Goal: Navigation & Orientation: Find specific page/section

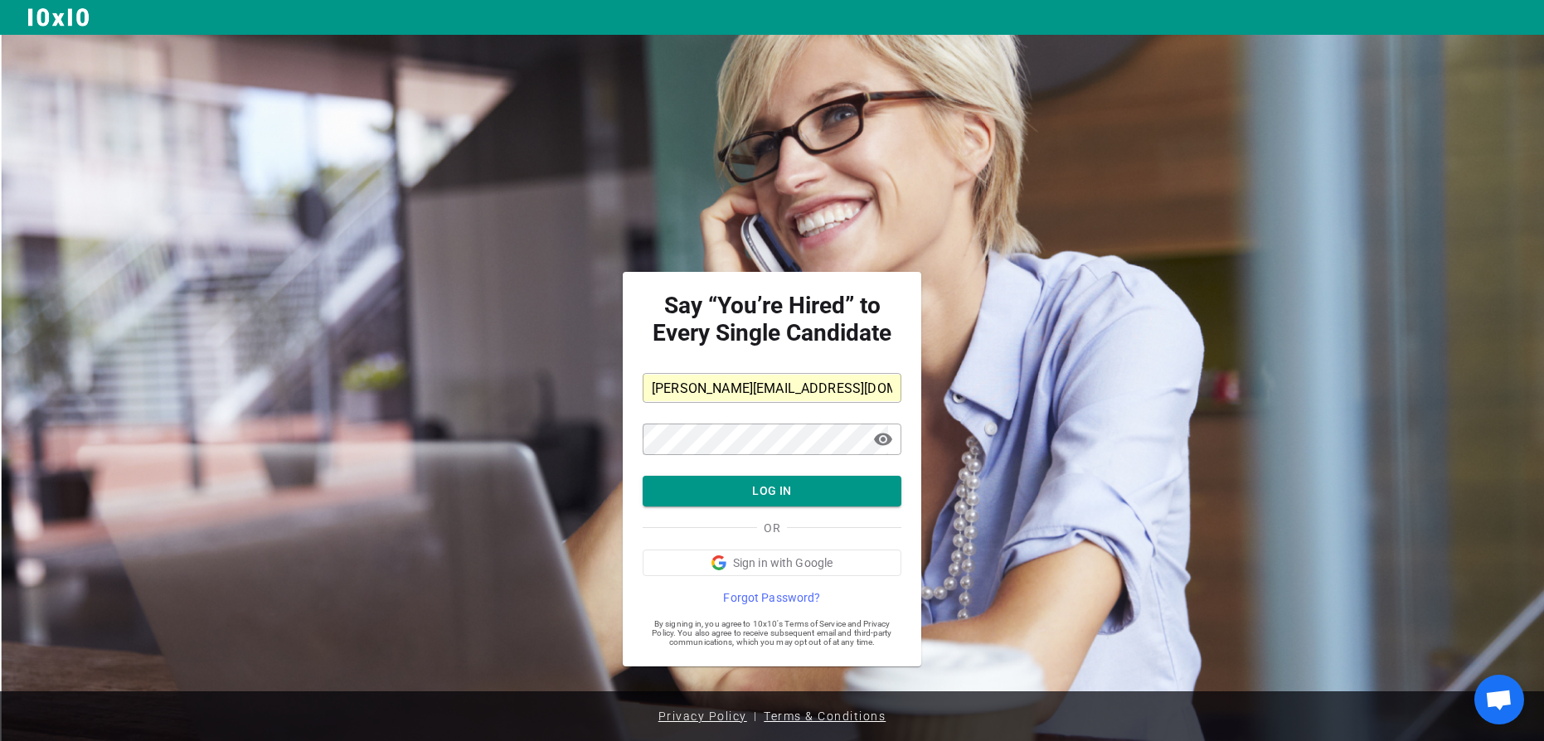
scroll to position [7, 0]
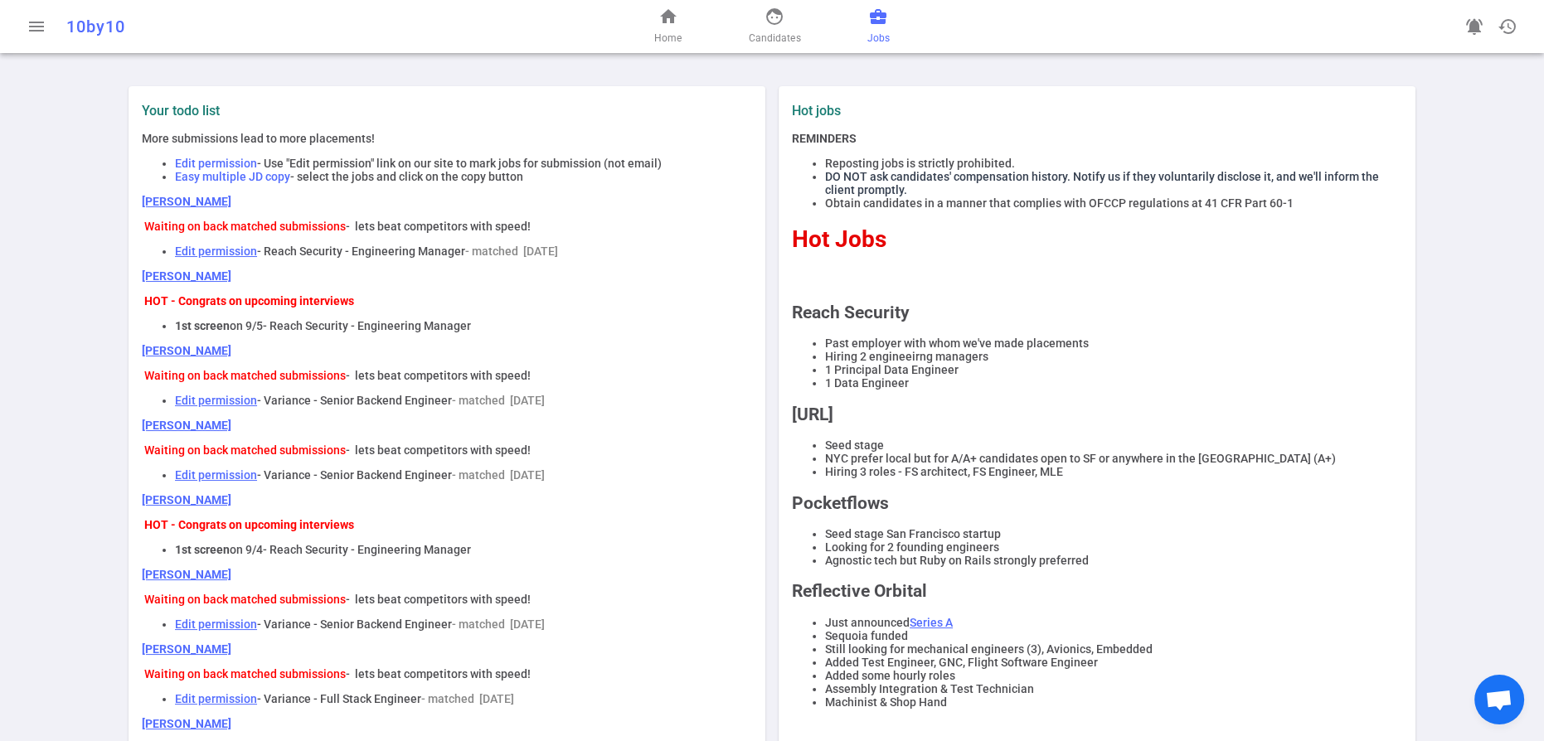
click at [888, 27] on span "business_center" at bounding box center [878, 17] width 20 height 20
